Goal: Use online tool/utility: Utilize a website feature to perform a specific function

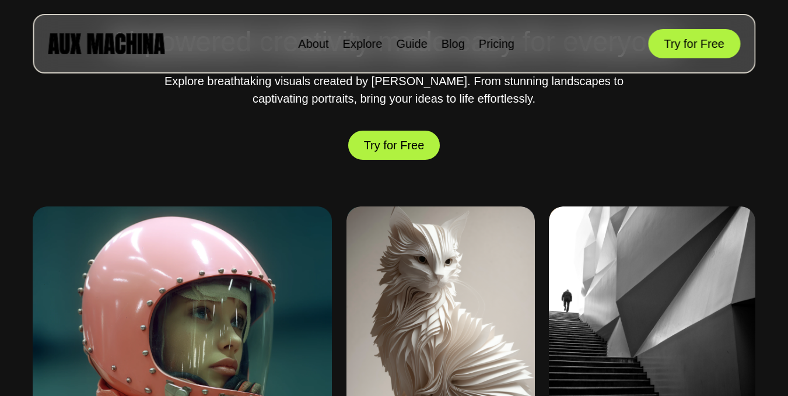
scroll to position [411, 0]
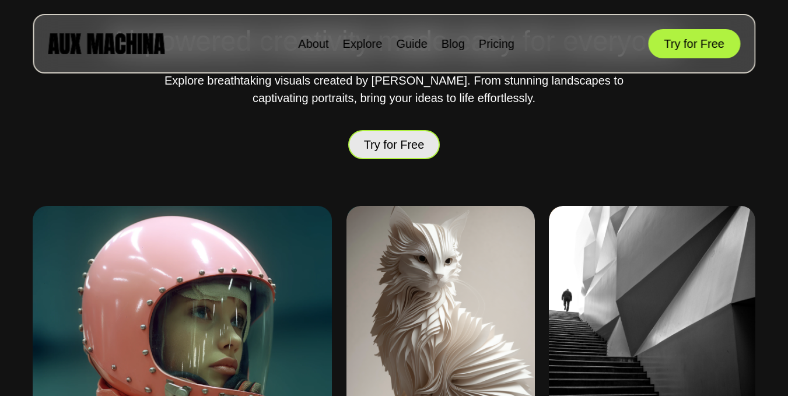
click at [400, 137] on button "Try for Free" at bounding box center [394, 145] width 92 height 30
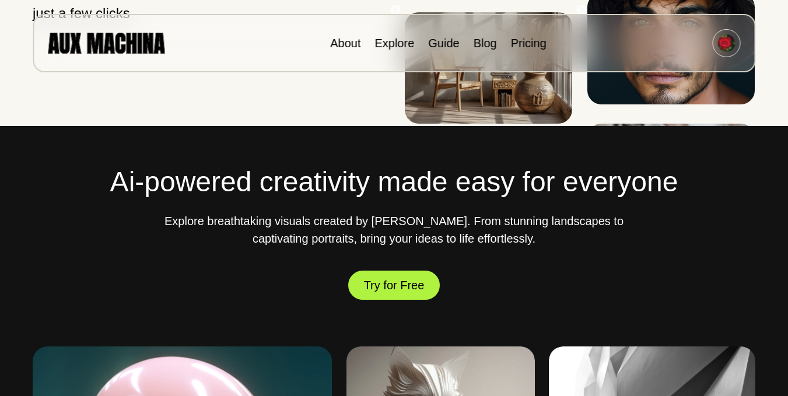
scroll to position [367, 0]
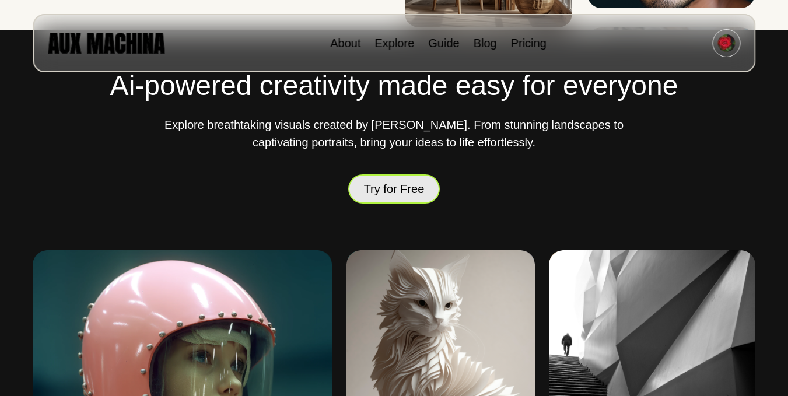
click at [414, 197] on button "Try for Free" at bounding box center [394, 188] width 92 height 29
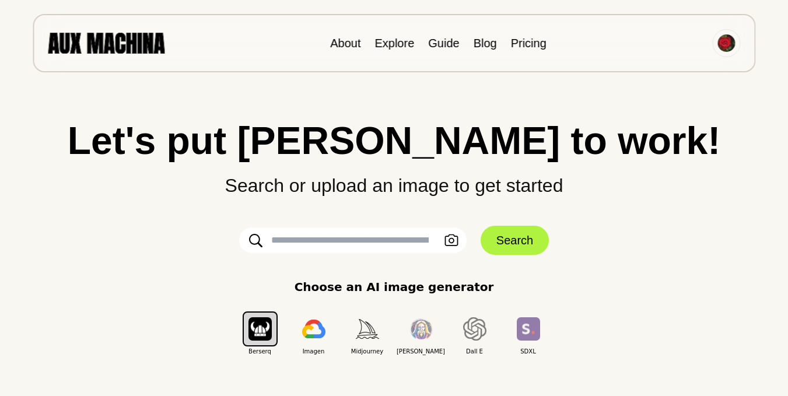
scroll to position [103, 0]
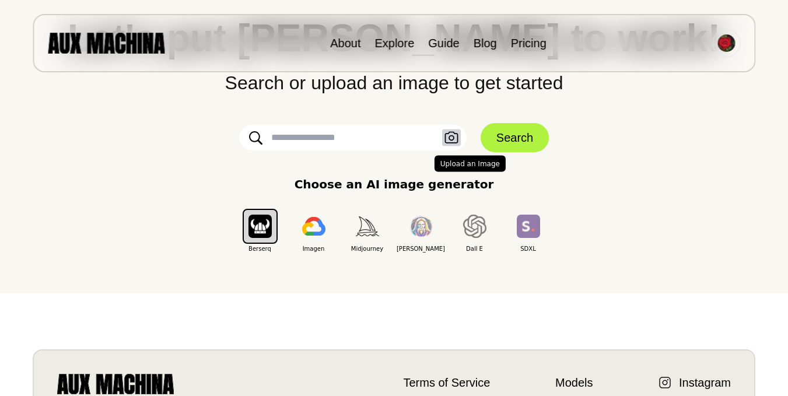
click at [457, 134] on icon "button" at bounding box center [451, 138] width 13 height 12
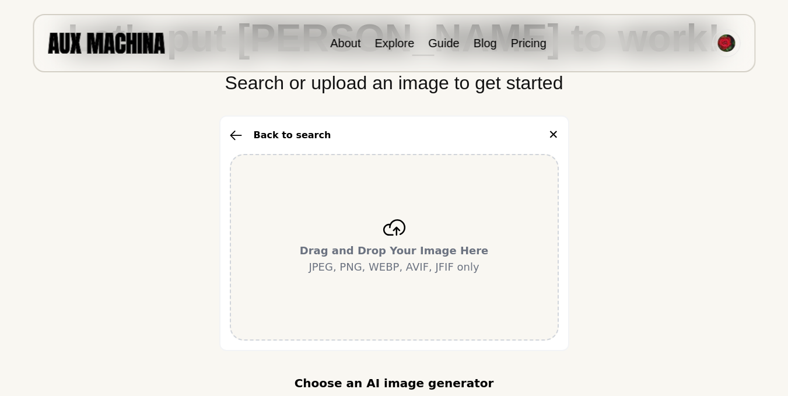
click at [396, 233] on icon at bounding box center [394, 227] width 22 height 16
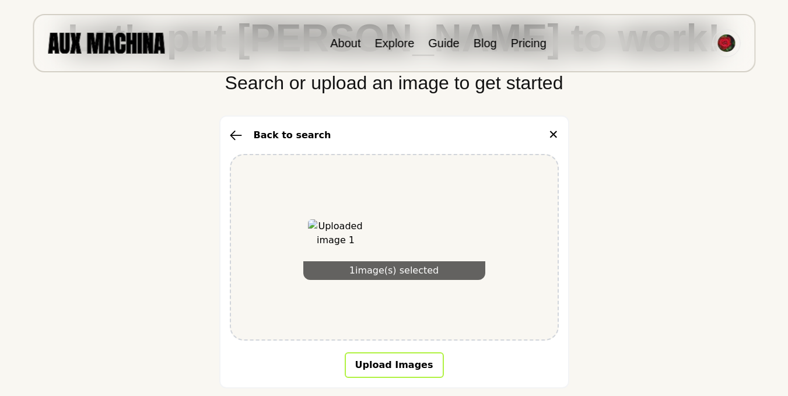
click at [391, 361] on button "Upload Images" at bounding box center [394, 365] width 99 height 26
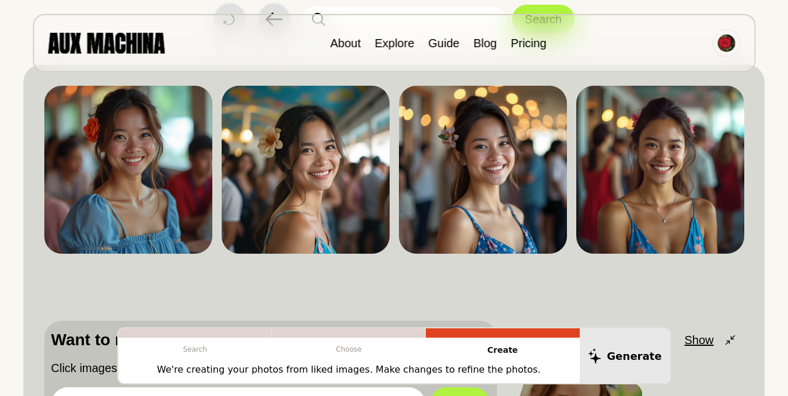
scroll to position [0, 0]
